Goal: Information Seeking & Learning: Learn about a topic

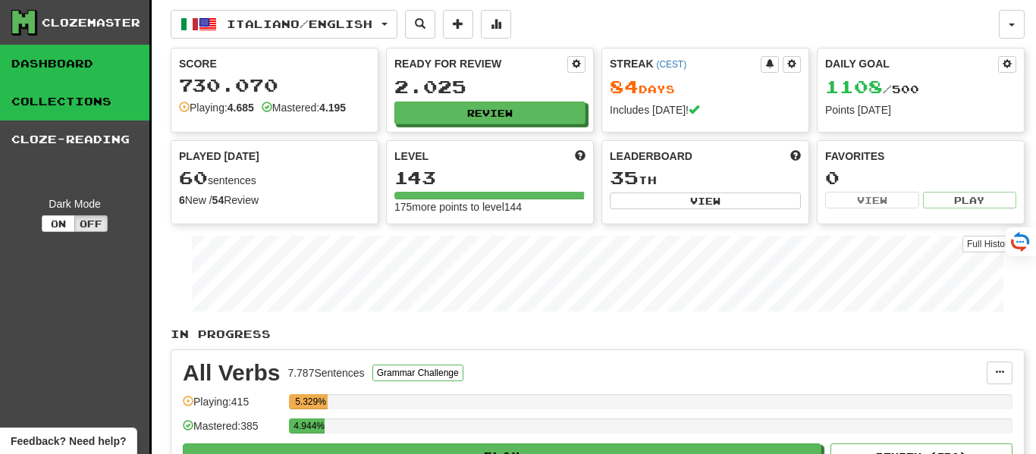
click at [77, 92] on link "Collections" at bounding box center [74, 102] width 149 height 38
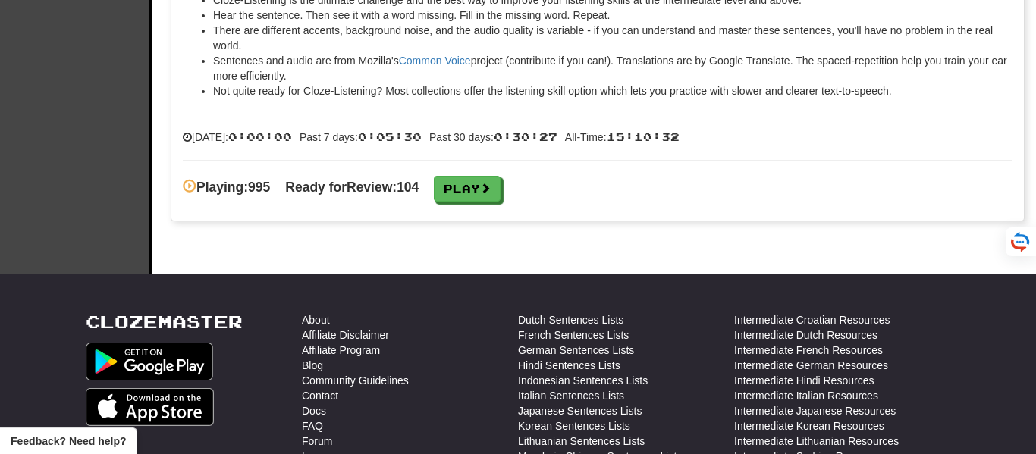
scroll to position [2401, 0]
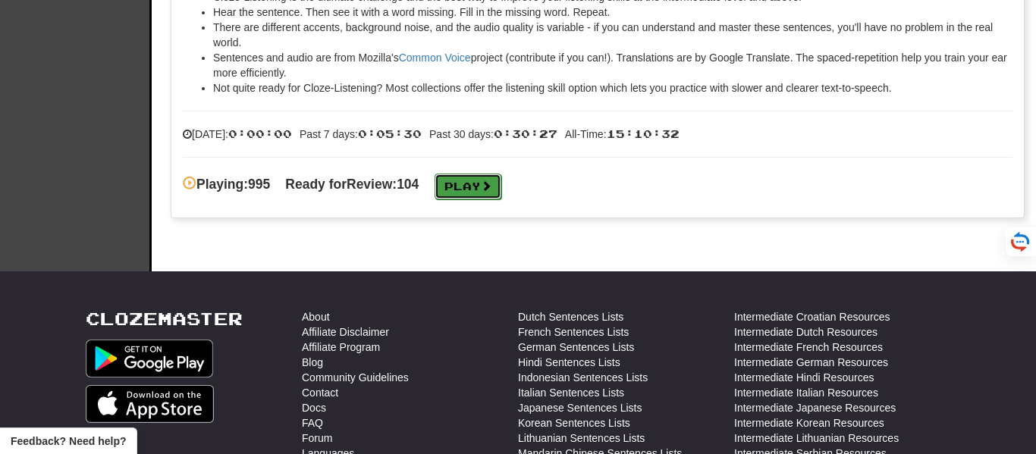
click at [494, 193] on link "Play" at bounding box center [468, 187] width 67 height 26
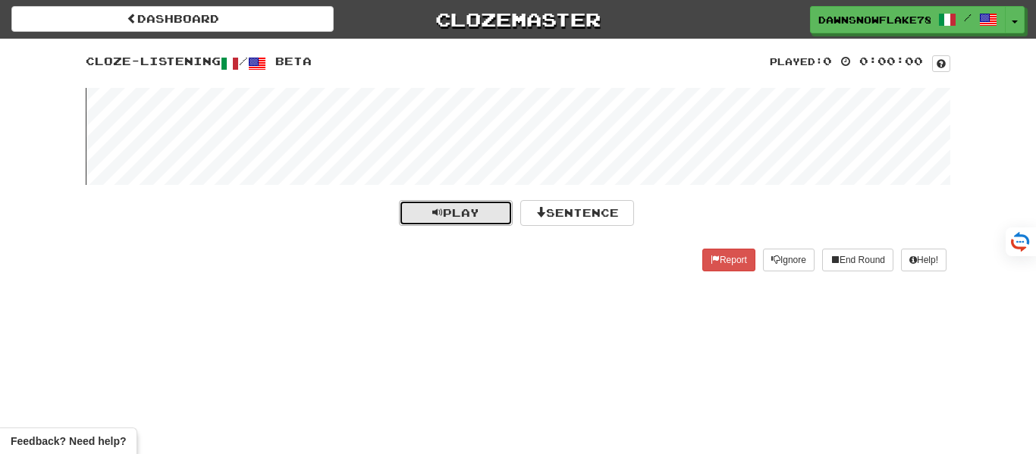
click at [479, 207] on span "Play" at bounding box center [455, 212] width 47 height 13
click at [221, 128] on wave at bounding box center [518, 136] width 865 height 97
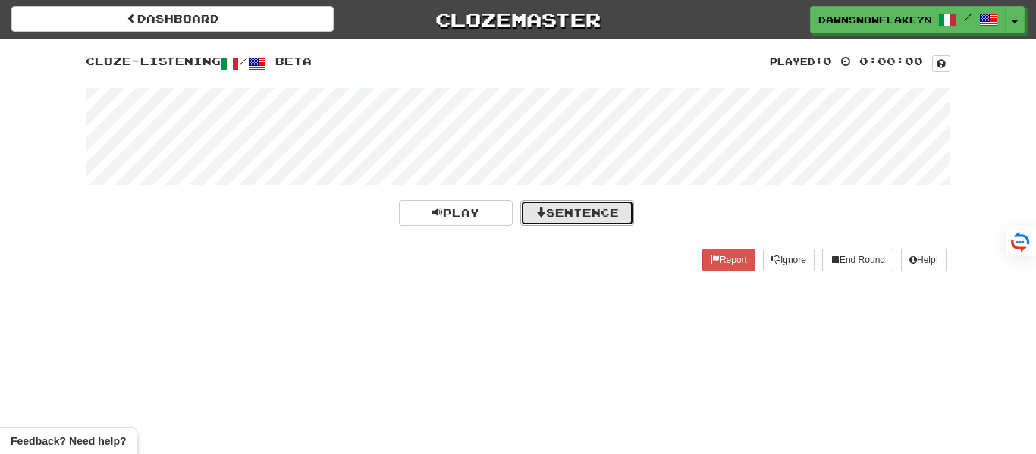
click at [559, 213] on button "Sentence" at bounding box center [577, 213] width 114 height 26
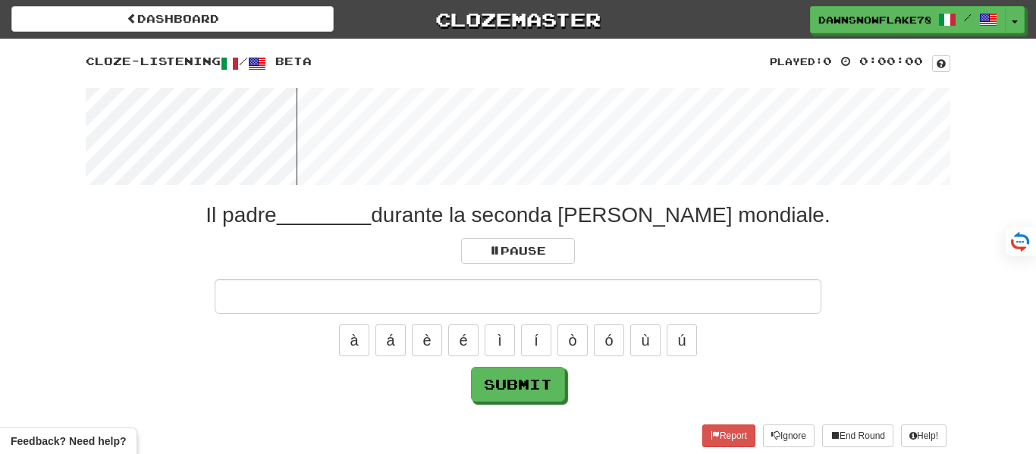
click at [517, 299] on input "text" at bounding box center [518, 296] width 607 height 35
click at [213, 136] on wave at bounding box center [518, 136] width 865 height 97
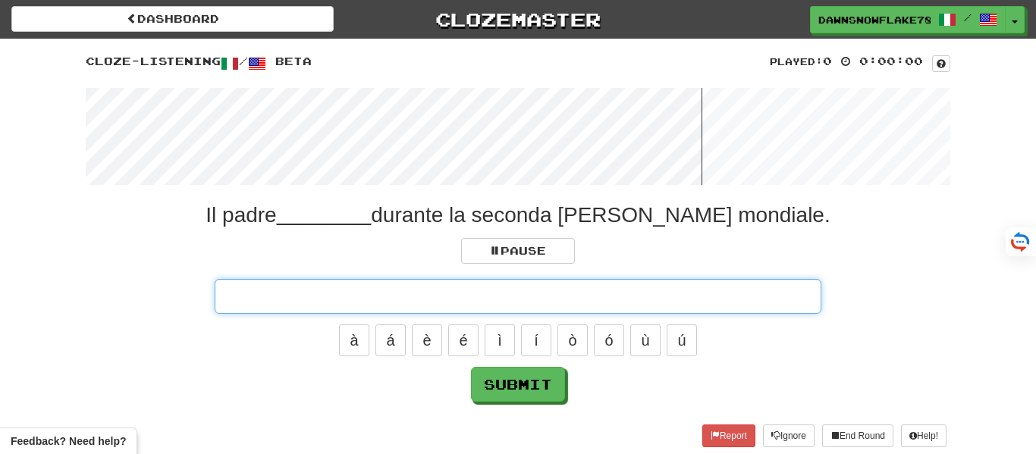
click at [419, 288] on input "text" at bounding box center [518, 296] width 607 height 35
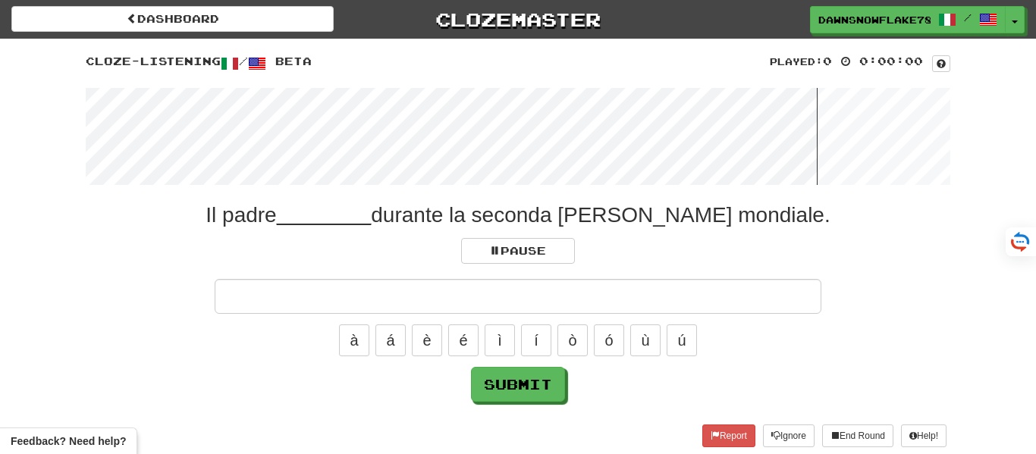
click at [222, 120] on wave at bounding box center [518, 136] width 865 height 97
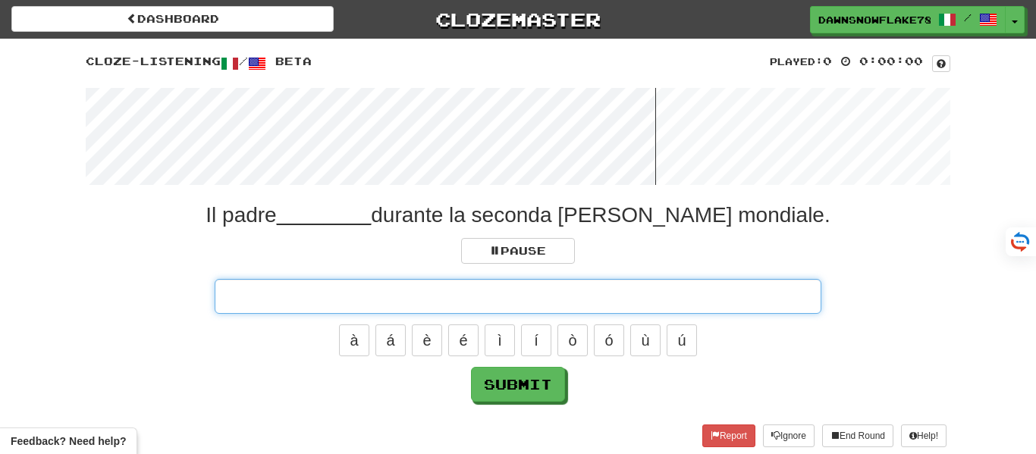
click at [491, 289] on input "text" at bounding box center [518, 296] width 607 height 35
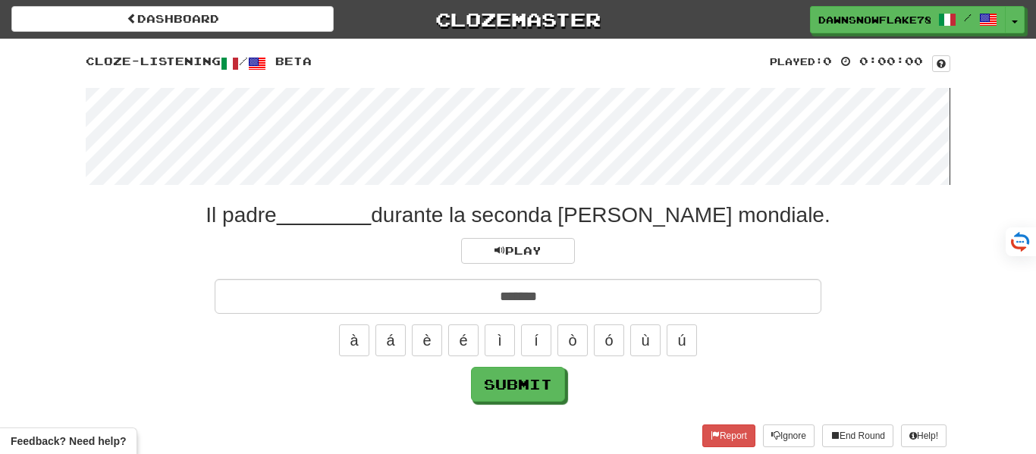
click at [326, 124] on wave at bounding box center [518, 136] width 865 height 97
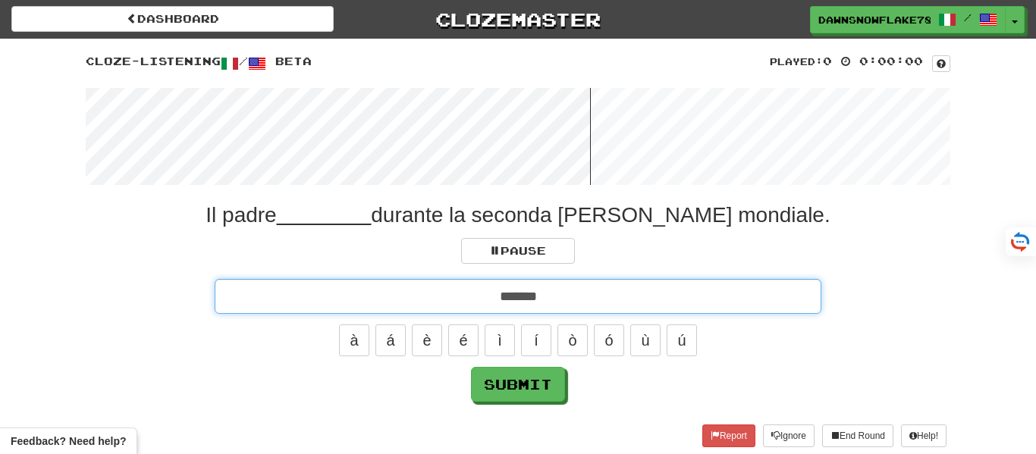
click at [552, 292] on input "*******" at bounding box center [518, 296] width 607 height 35
type input "********"
click button "Submit" at bounding box center [518, 384] width 94 height 35
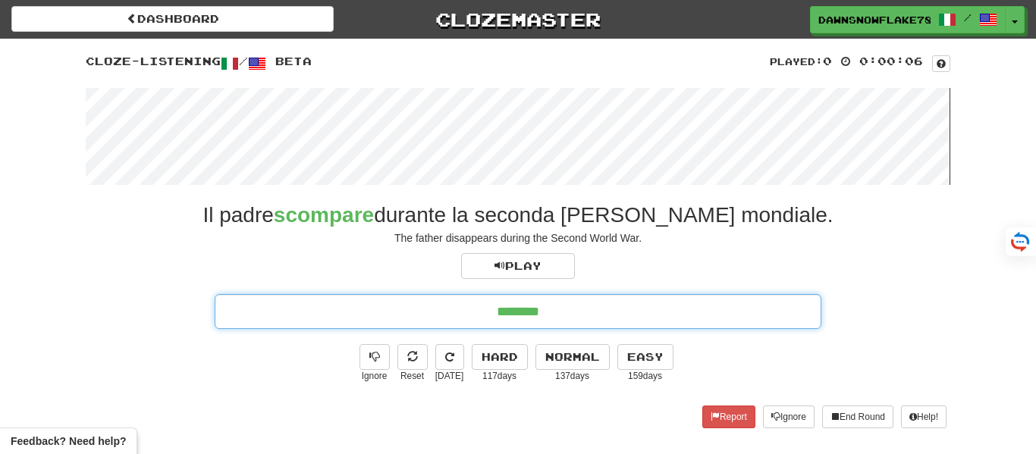
click at [783, 328] on input "********" at bounding box center [518, 311] width 607 height 35
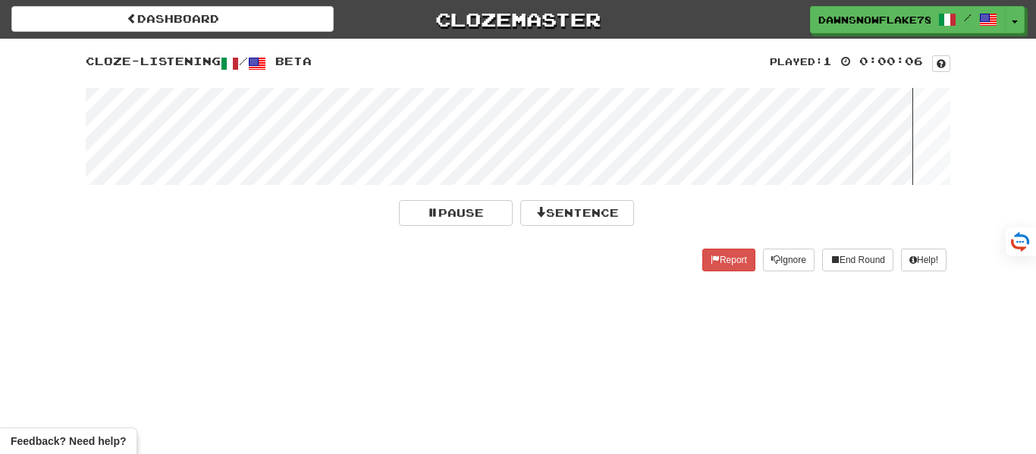
click at [262, 137] on wave at bounding box center [518, 136] width 865 height 97
click at [712, 119] on wave at bounding box center [518, 136] width 865 height 97
click at [587, 206] on button "Sentence" at bounding box center [577, 213] width 114 height 26
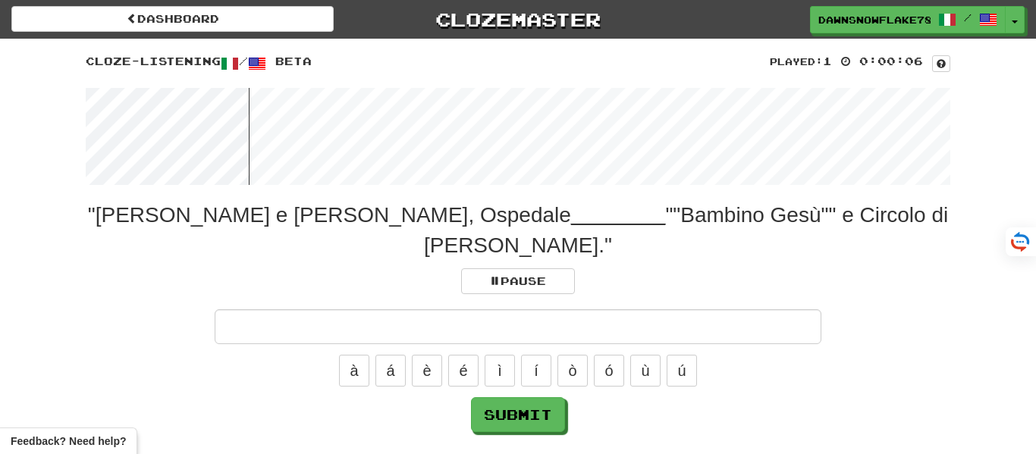
click at [572, 309] on input "text" at bounding box center [518, 326] width 607 height 35
click at [527, 120] on wave at bounding box center [518, 136] width 865 height 97
click at [485, 125] on wave at bounding box center [518, 136] width 865 height 97
click at [496, 126] on wave at bounding box center [518, 136] width 865 height 97
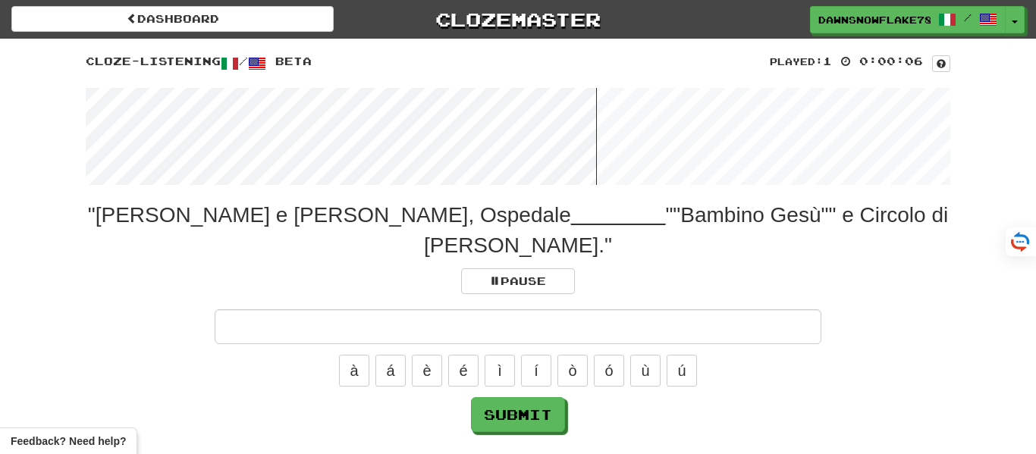
click at [496, 126] on wave at bounding box center [518, 136] width 865 height 97
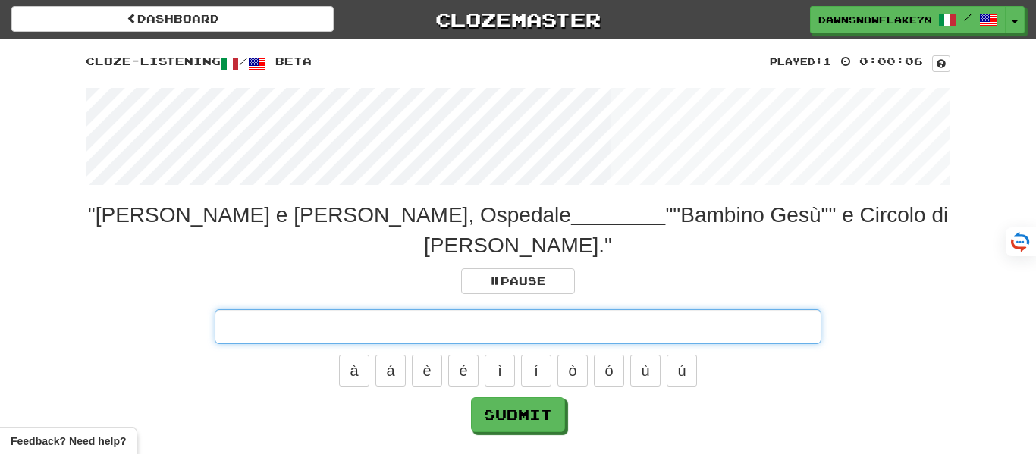
click at [460, 309] on input "text" at bounding box center [518, 326] width 607 height 35
type input "**********"
click button "Submit" at bounding box center [518, 414] width 94 height 35
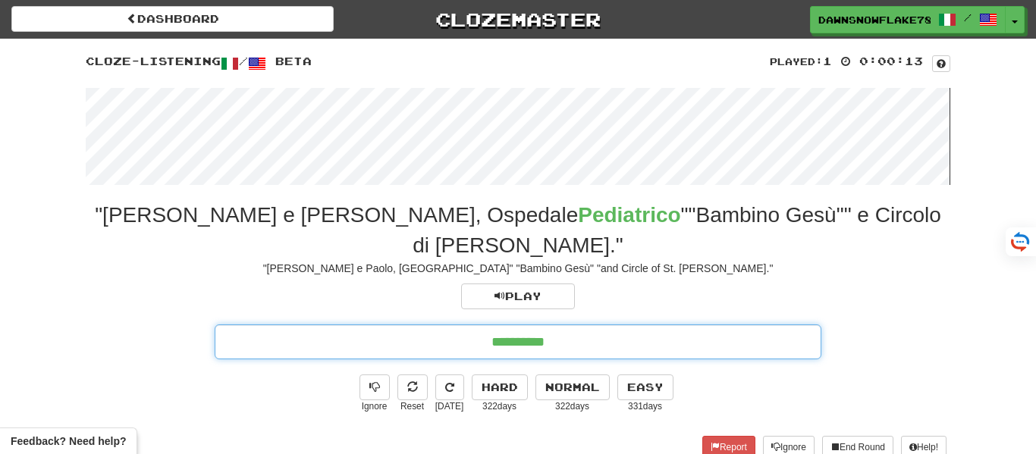
click at [603, 325] on input "**********" at bounding box center [518, 342] width 607 height 35
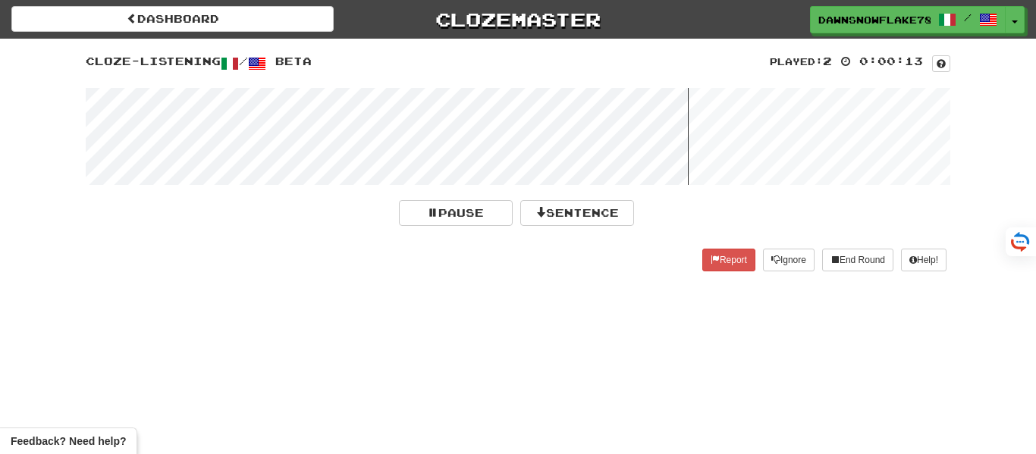
click at [269, 115] on wave at bounding box center [518, 136] width 865 height 97
click at [295, 116] on wave at bounding box center [518, 136] width 865 height 97
click at [580, 222] on button "Sentence" at bounding box center [577, 213] width 114 height 26
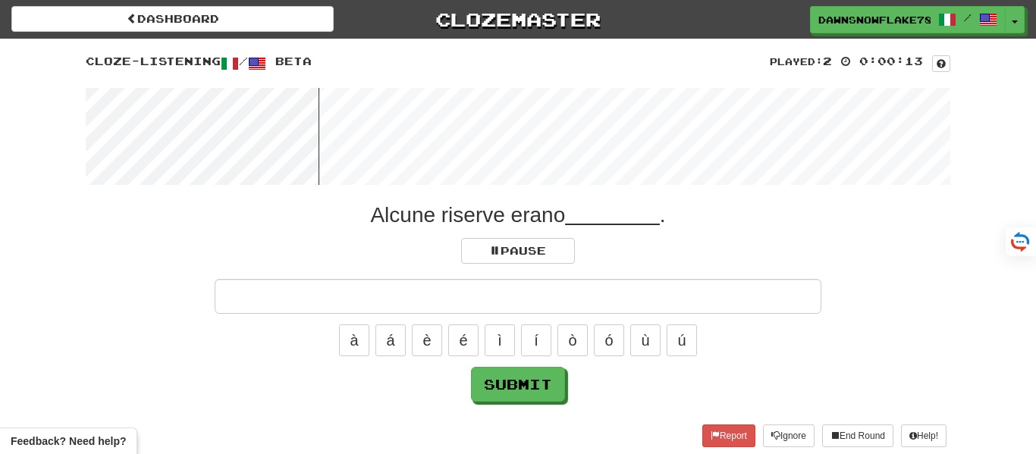
click at [579, 303] on input "text" at bounding box center [518, 296] width 607 height 35
type input "*******"
click button "Submit" at bounding box center [518, 384] width 94 height 35
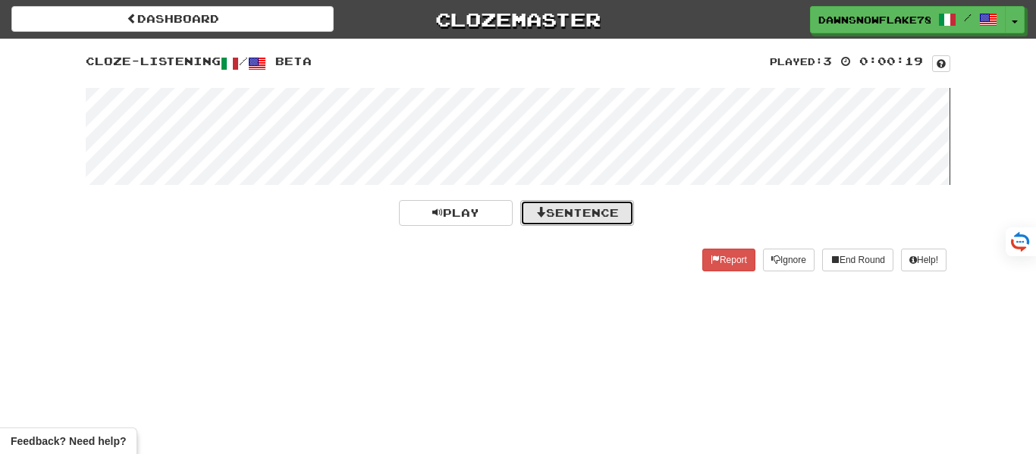
click at [604, 221] on button "Sentence" at bounding box center [577, 213] width 114 height 26
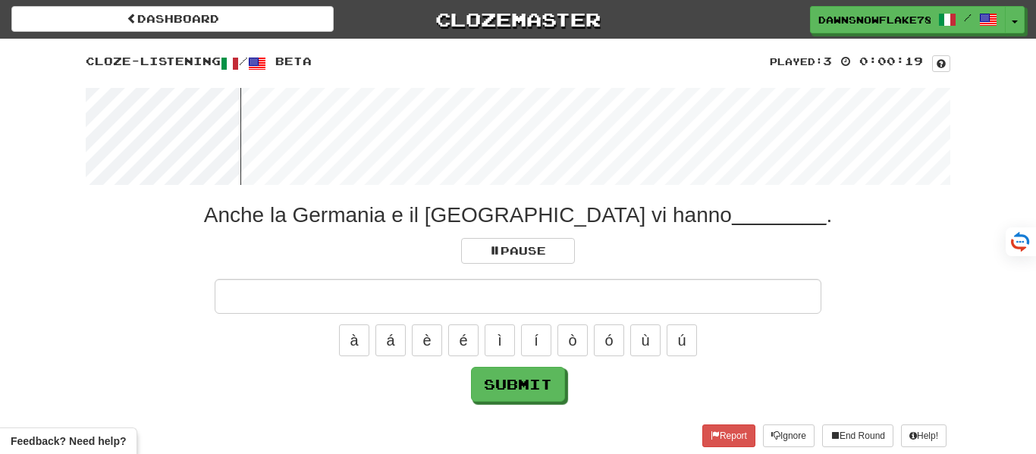
click at [557, 303] on input "text" at bounding box center [518, 296] width 607 height 35
type input "**********"
click button "Submit" at bounding box center [518, 384] width 94 height 35
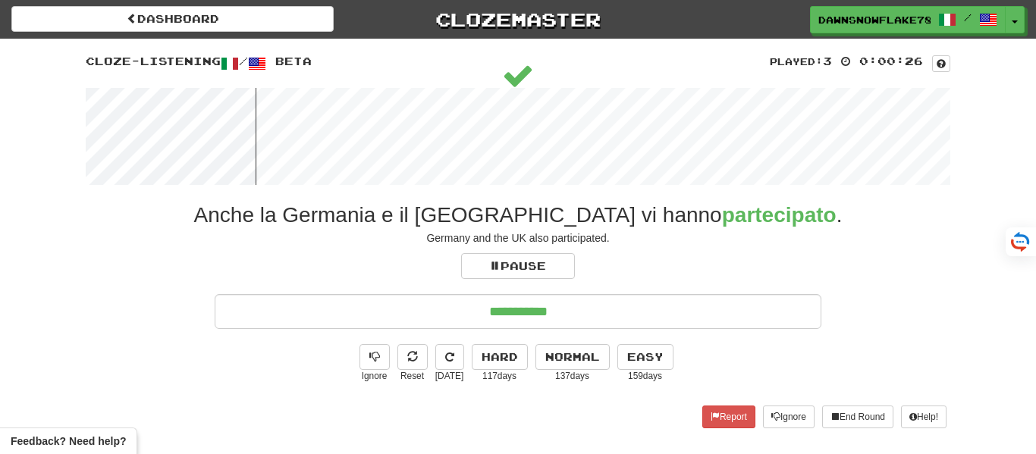
click at [642, 318] on input "**********" at bounding box center [518, 311] width 607 height 35
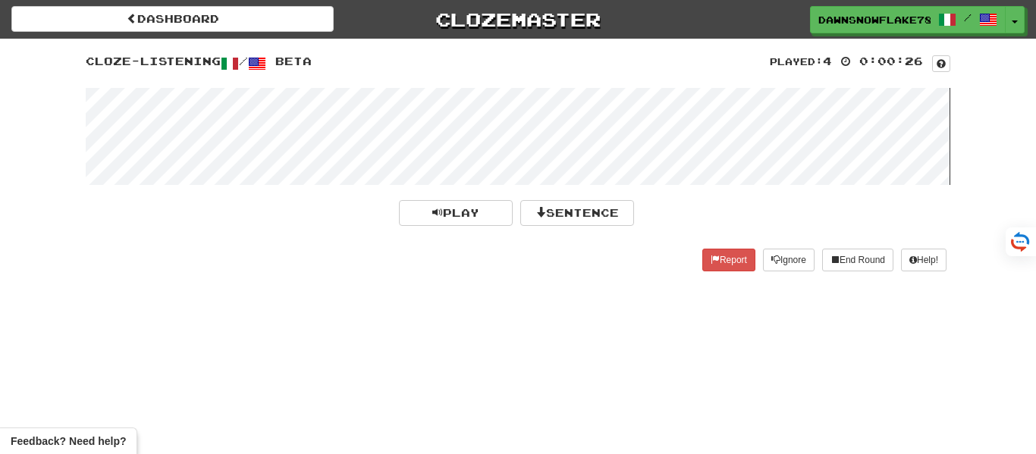
click at [109, 116] on wave at bounding box center [518, 136] width 865 height 97
click at [80, 137] on div "Played: 4 0:00:26 Cloze-Listening / Beta Pause Sentence Report Ignore End Round…" at bounding box center [517, 166] width 887 height 225
click at [187, 130] on wave at bounding box center [518, 136] width 865 height 97
click at [592, 211] on button "Sentence" at bounding box center [577, 213] width 114 height 26
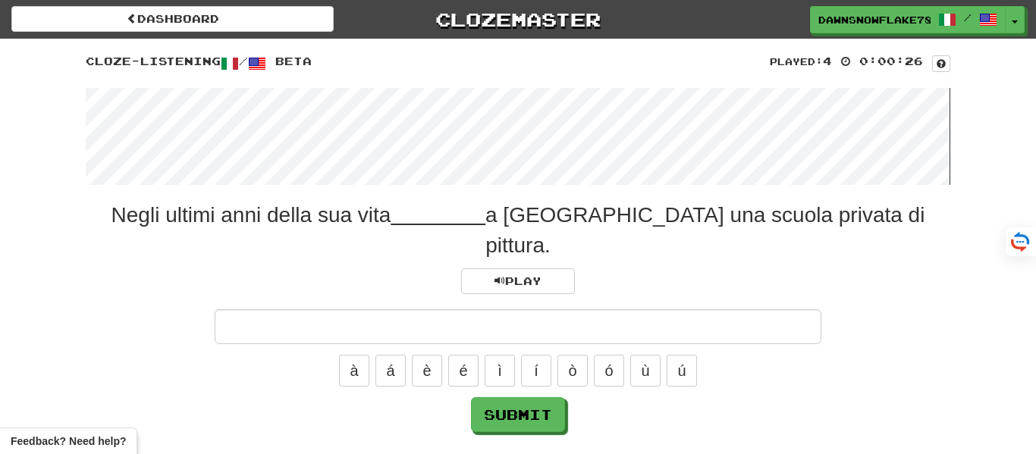
click at [93, 115] on wave at bounding box center [518, 136] width 865 height 97
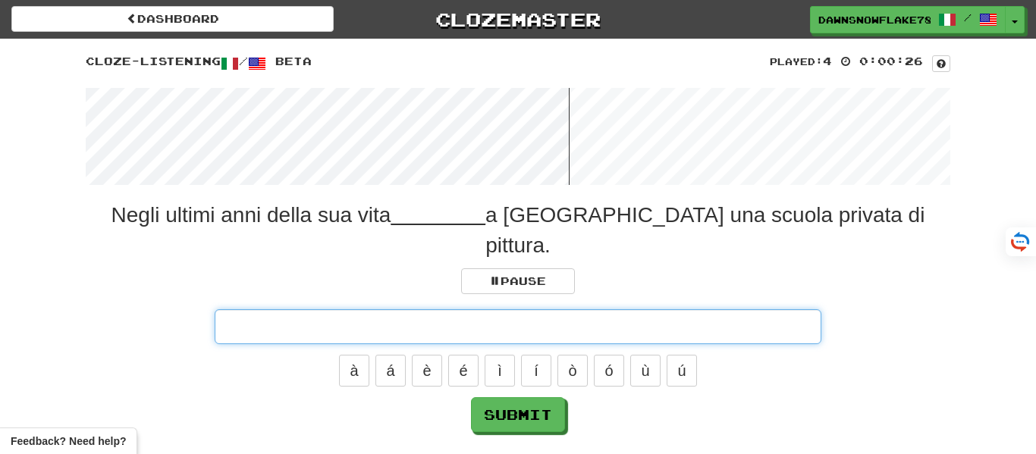
click at [520, 309] on input "text" at bounding box center [518, 326] width 607 height 35
type input "*****"
click button "Submit" at bounding box center [518, 414] width 94 height 35
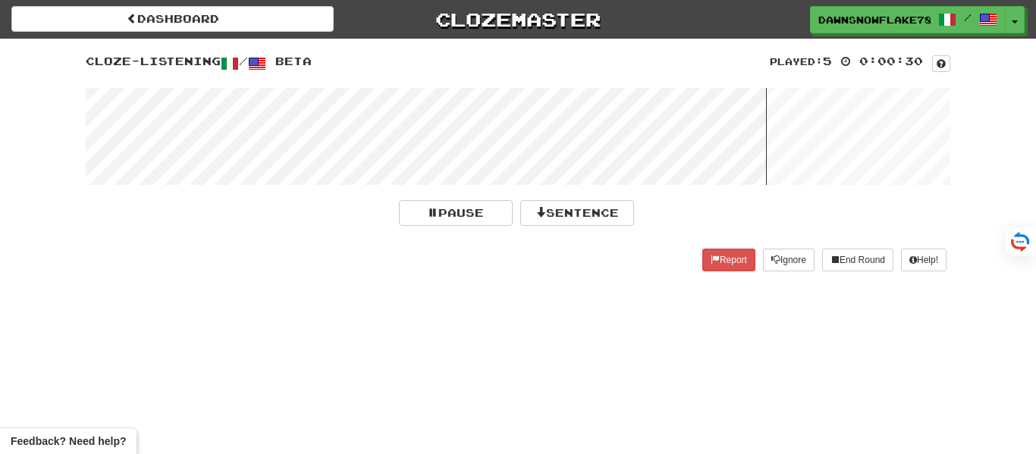
click at [178, 130] on wave at bounding box center [518, 136] width 865 height 97
click at [583, 207] on button "Sentence" at bounding box center [577, 213] width 114 height 26
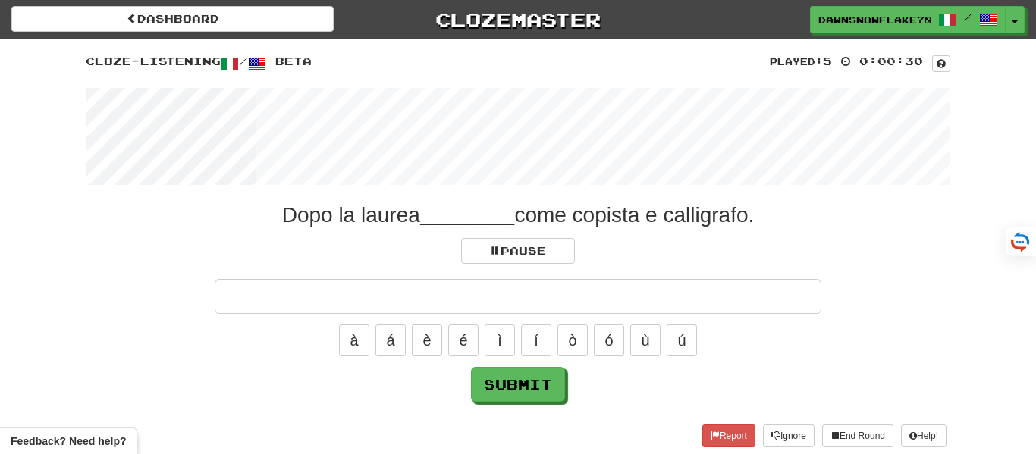
click at [554, 308] on input "text" at bounding box center [518, 296] width 607 height 35
click at [575, 349] on button "ò" at bounding box center [572, 341] width 30 height 32
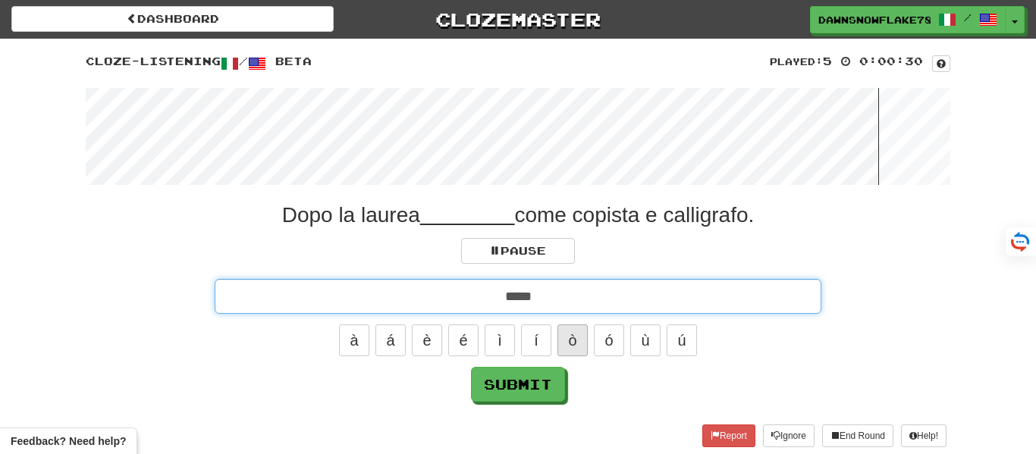
type input "******"
click button "Submit" at bounding box center [518, 384] width 94 height 35
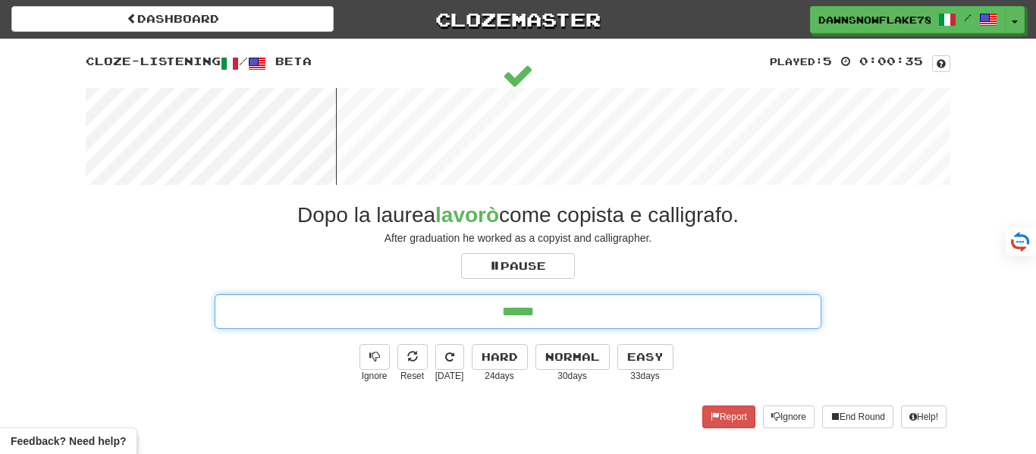
click at [577, 307] on input "******" at bounding box center [518, 311] width 607 height 35
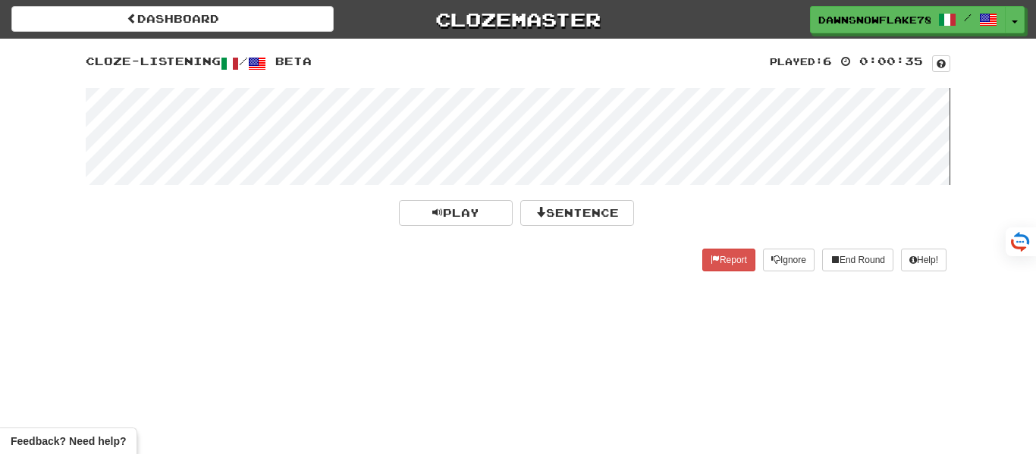
click at [376, 152] on wave at bounding box center [518, 136] width 865 height 97
click at [289, 155] on wave at bounding box center [518, 136] width 865 height 97
click at [287, 137] on wave at bounding box center [518, 136] width 865 height 97
click at [595, 205] on button "Sentence" at bounding box center [577, 213] width 114 height 26
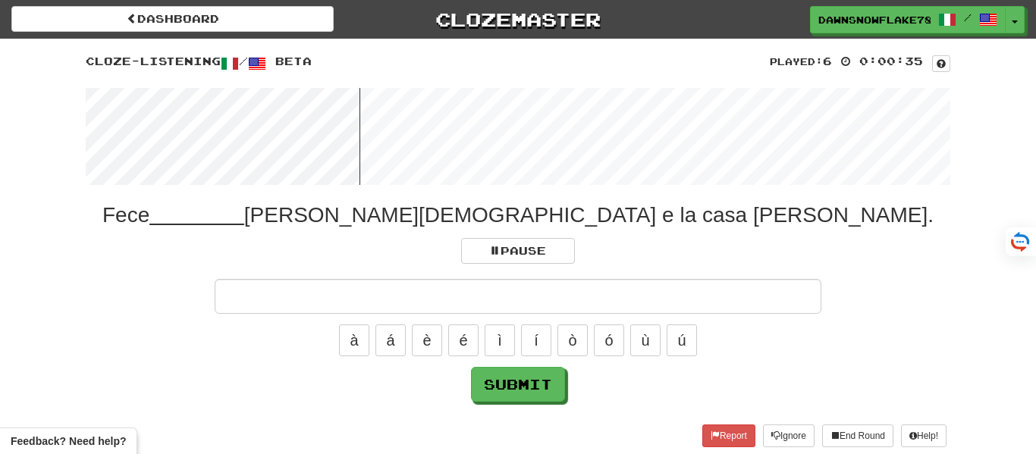
click at [553, 290] on input "text" at bounding box center [518, 296] width 607 height 35
type input "**********"
click button "Submit" at bounding box center [518, 384] width 94 height 35
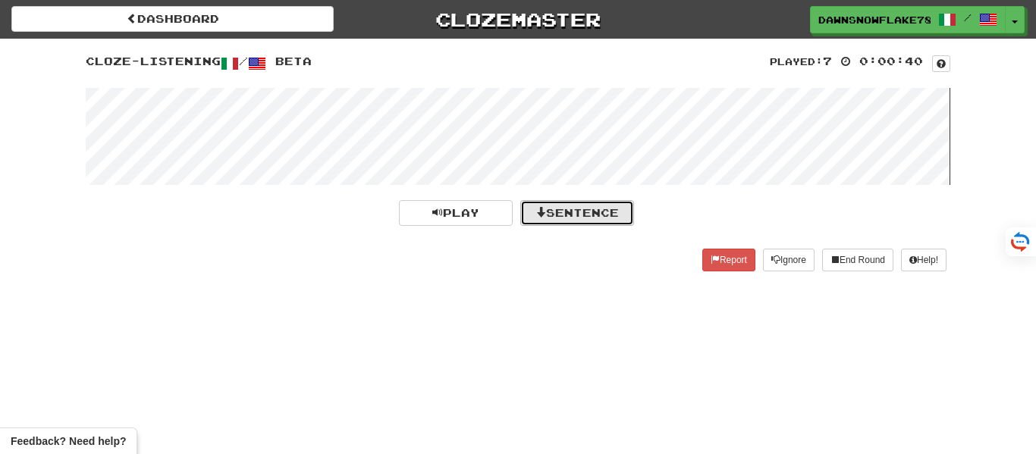
click at [565, 202] on button "Sentence" at bounding box center [577, 213] width 114 height 26
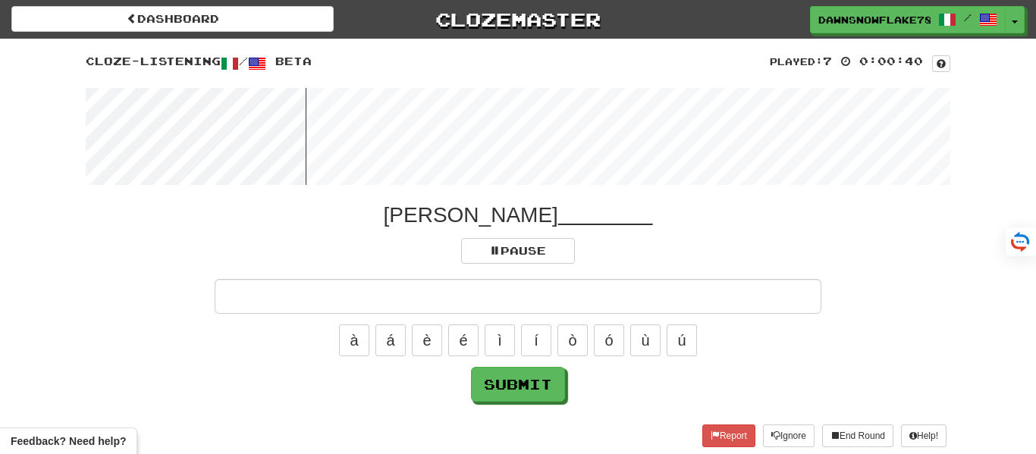
click at [555, 288] on input "text" at bounding box center [518, 296] width 607 height 35
type input "******"
click button "Submit" at bounding box center [518, 384] width 94 height 35
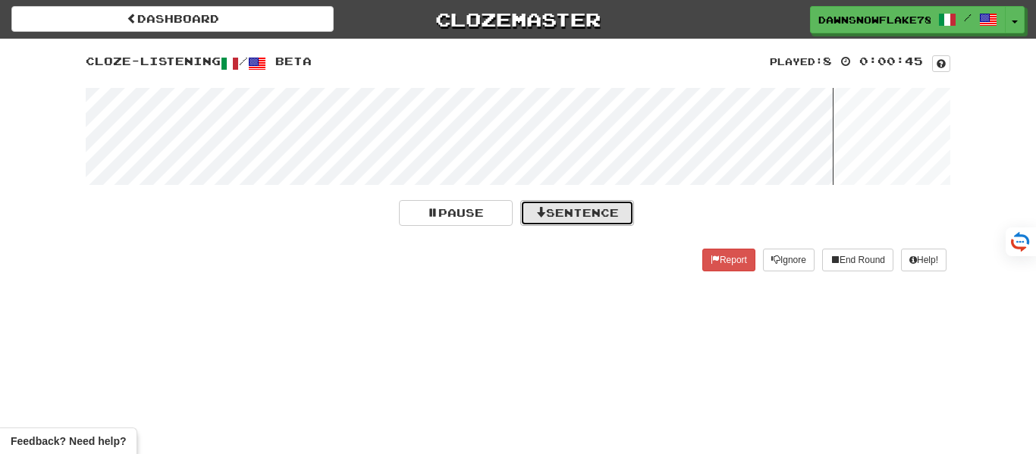
click at [579, 223] on button "Sentence" at bounding box center [577, 213] width 114 height 26
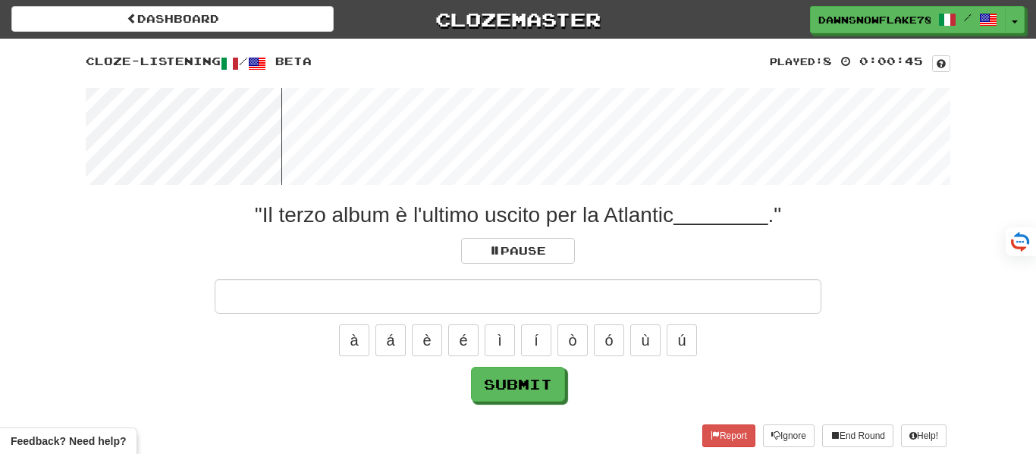
click at [576, 297] on input "text" at bounding box center [518, 296] width 607 height 35
type input "*******"
click button "Submit" at bounding box center [518, 384] width 94 height 35
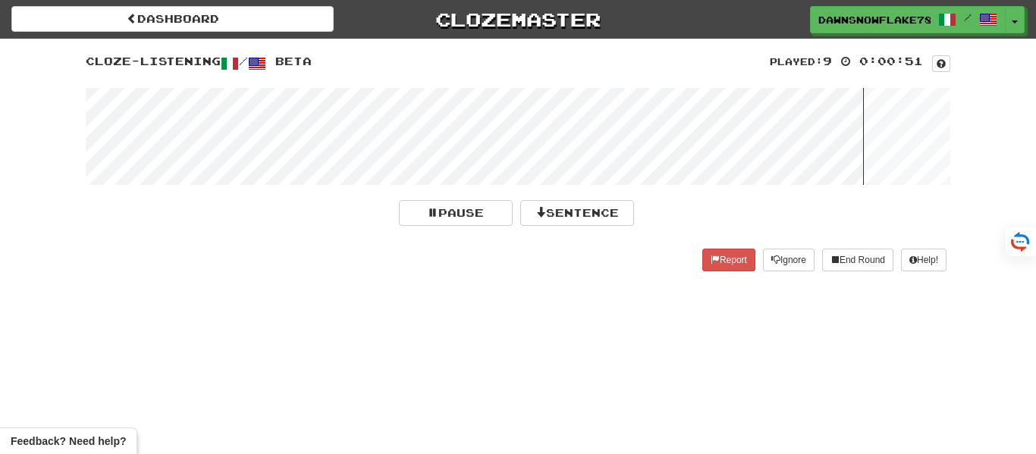
click at [218, 137] on wave at bounding box center [518, 136] width 865 height 97
click at [556, 144] on wave at bounding box center [518, 136] width 865 height 97
click at [585, 212] on button "Sentence" at bounding box center [577, 213] width 114 height 26
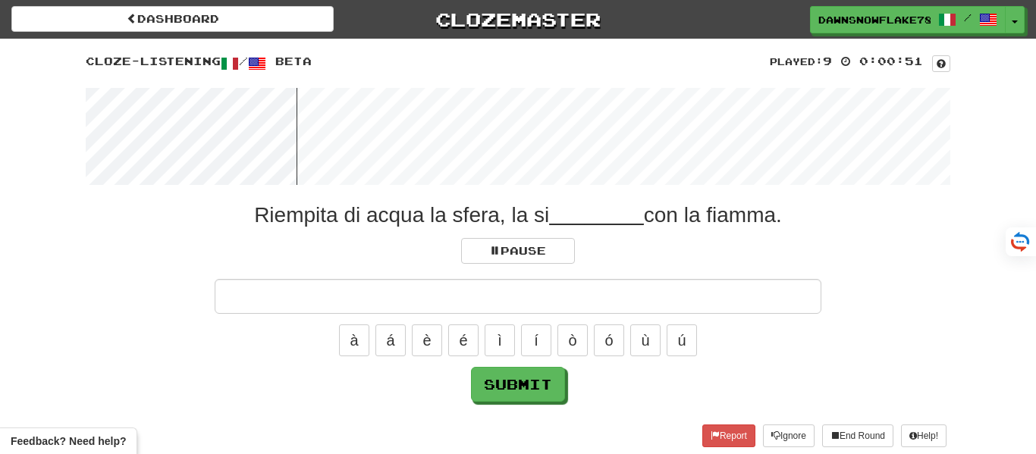
click at [603, 289] on input "text" at bounding box center [518, 296] width 607 height 35
type input "********"
click button "Submit" at bounding box center [518, 384] width 94 height 35
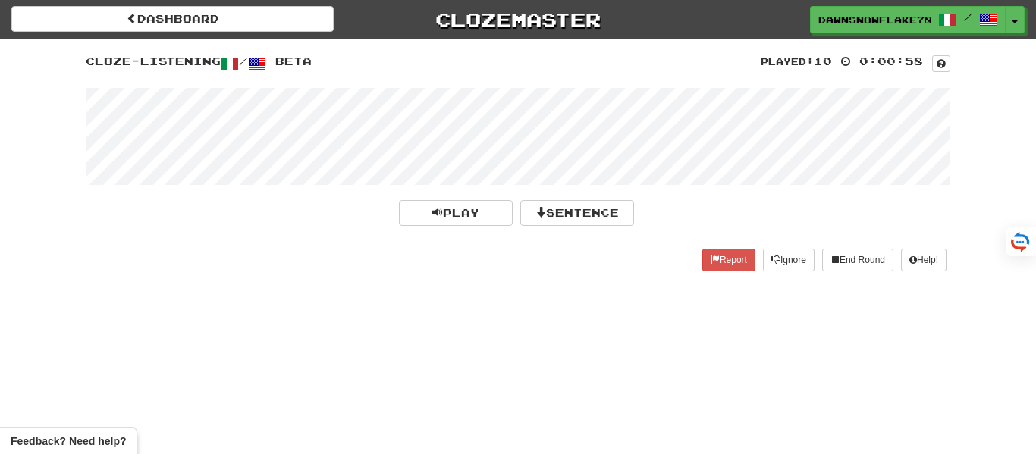
click at [177, 122] on wave at bounding box center [518, 136] width 865 height 97
click at [170, 136] on wave at bounding box center [518, 136] width 865 height 97
click at [566, 209] on button "Sentence" at bounding box center [577, 213] width 114 height 26
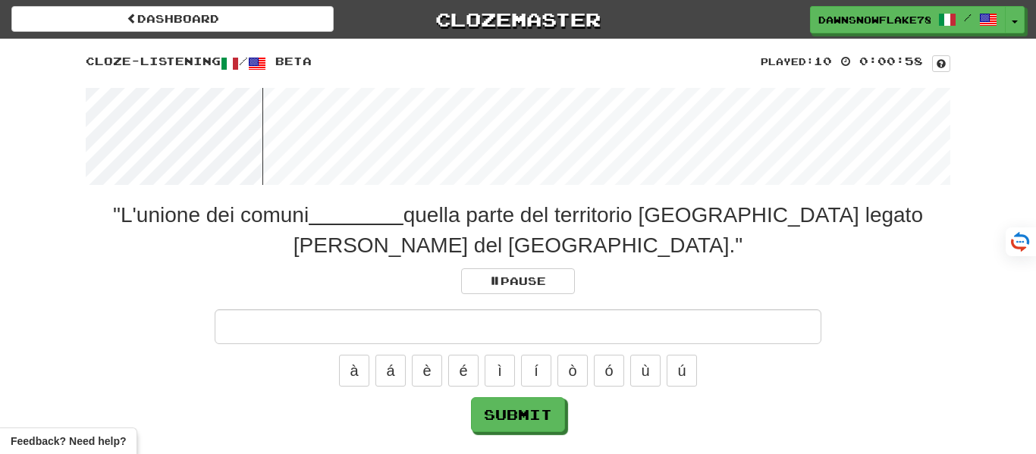
click at [543, 325] on input "text" at bounding box center [518, 326] width 607 height 35
type input "*********"
click button "Submit" at bounding box center [518, 414] width 94 height 35
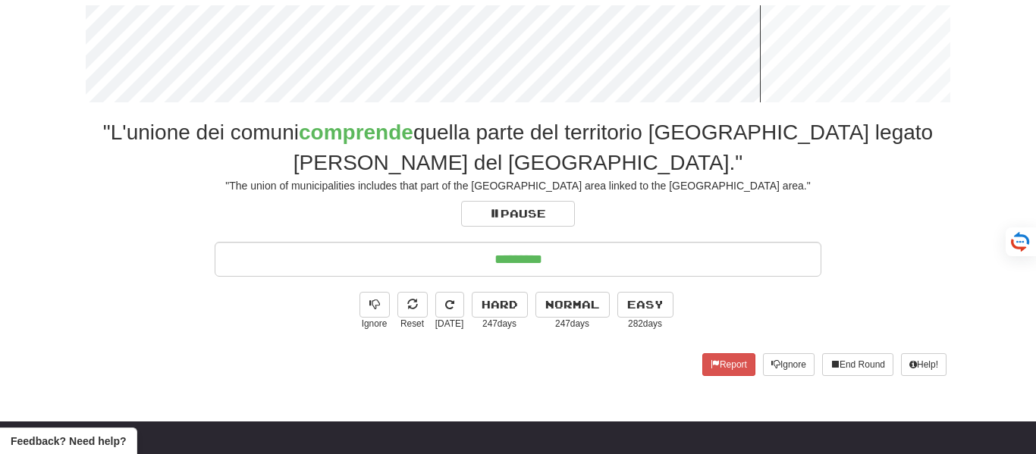
scroll to position [84, 0]
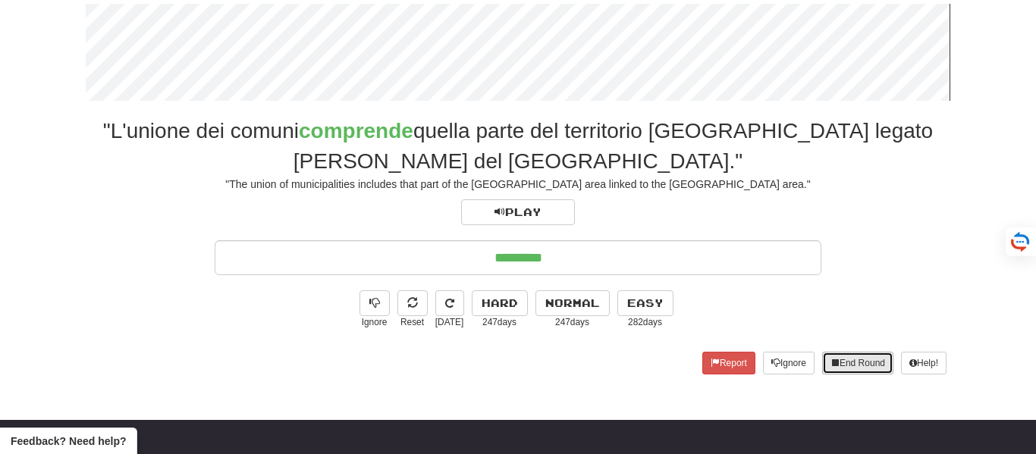
click at [853, 364] on button "End Round" at bounding box center [857, 363] width 71 height 23
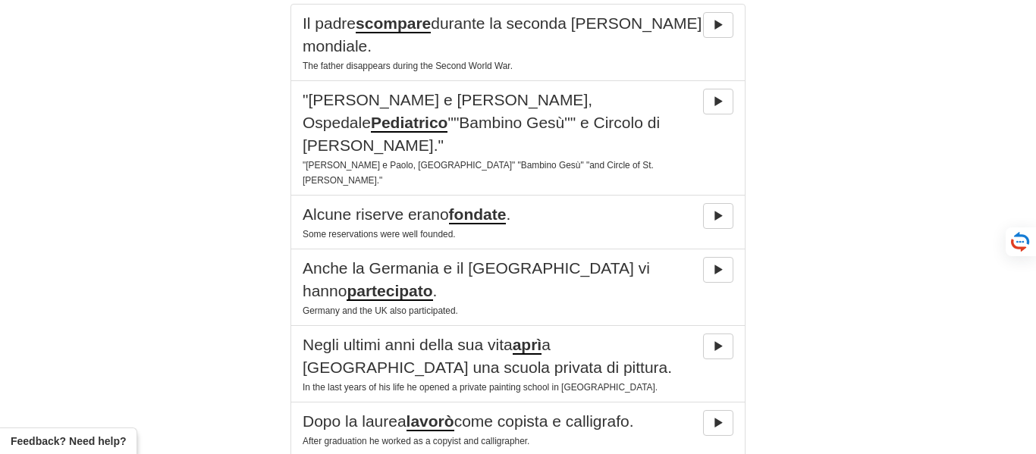
scroll to position [433, 0]
